Goal: Check status

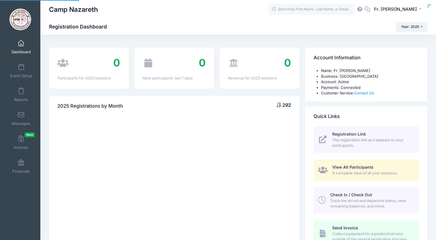
select select
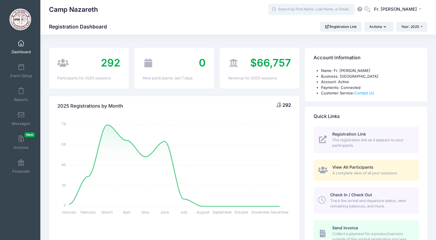
click at [281, 10] on input "text" at bounding box center [311, 10] width 86 height 12
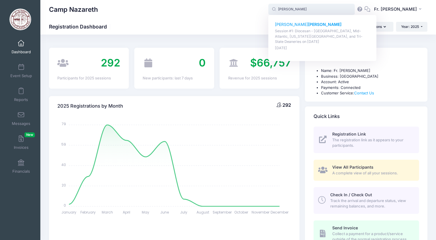
click at [289, 24] on p "[PERSON_NAME]" at bounding box center [322, 25] width 95 height 6
type input "[PERSON_NAME] (Session #1: Diocesan - [GEOGRAPHIC_DATA], Mid-Atlantic, [US_STAT…"
